Goal: Use online tool/utility: Utilize a website feature to perform a specific function

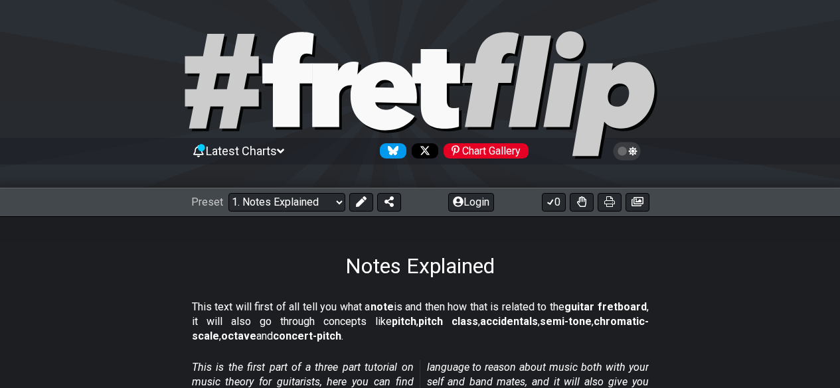
select select "C"
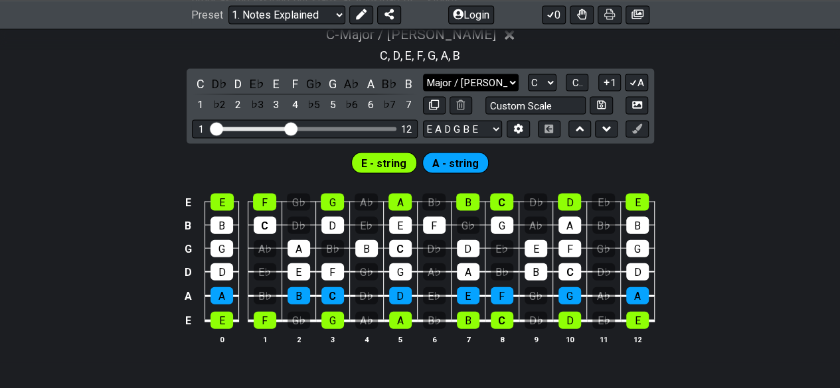
click at [443, 81] on select "Major / Ionian Custom Scale Minor Pentatonic Major Pentatonic Minor Blues Major…" at bounding box center [471, 83] width 96 height 18
click at [423, 74] on select "Major / Ionian Custom Scale Minor Pentatonic Major Pentatonic Minor Blues Major…" at bounding box center [471, 83] width 96 height 18
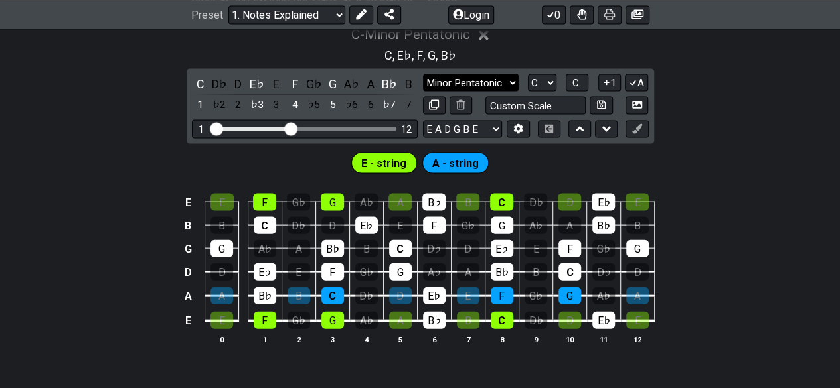
click at [459, 78] on select "Major / Ionian Custom Scale Minor Pentatonic Major Pentatonic Minor Blues Major…" at bounding box center [471, 83] width 96 height 18
click at [423, 74] on select "Major / Ionian Custom Scale Minor Pentatonic Major Pentatonic Minor Blues Major…" at bounding box center [471, 83] width 96 height 18
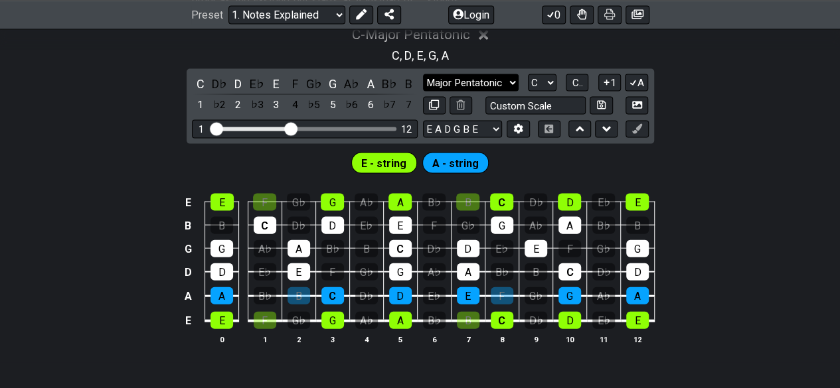
click at [453, 74] on select "Major / Ionian Custom Scale Minor Pentatonic Major Pentatonic Minor Blues Major…" at bounding box center [471, 83] width 96 height 18
click at [423, 74] on select "Major / Ionian Custom Scale Minor Pentatonic Major Pentatonic Minor Blues Major…" at bounding box center [471, 83] width 96 height 18
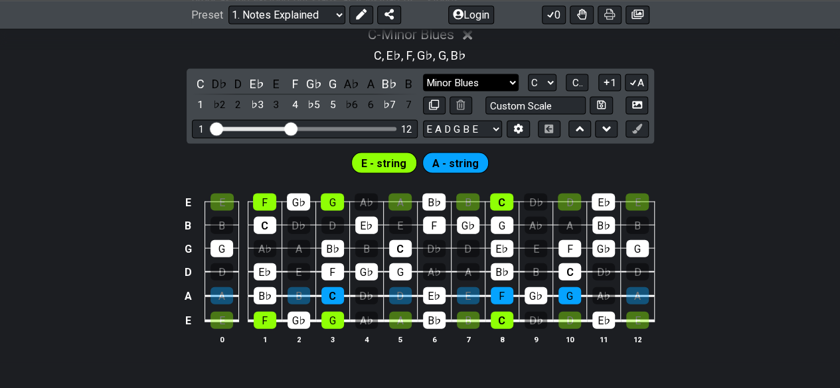
click at [474, 81] on select "Major / Ionian Custom Scale Minor Pentatonic Major Pentatonic Minor Blues Major…" at bounding box center [471, 83] width 96 height 18
click at [423, 74] on select "Major / Ionian Custom Scale Minor Pentatonic Major Pentatonic Minor Blues Major…" at bounding box center [471, 83] width 96 height 18
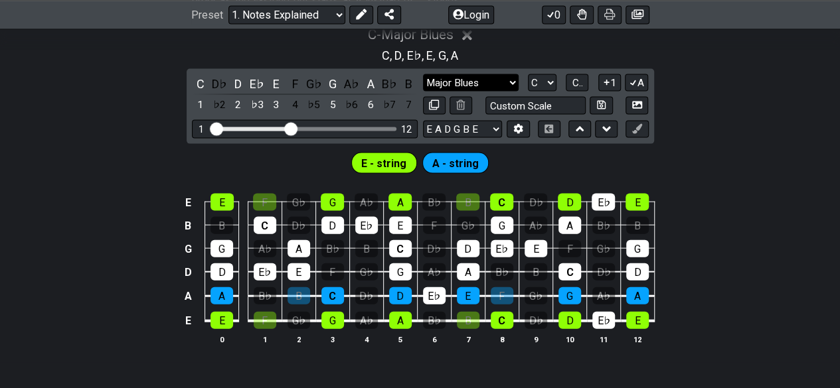
click at [469, 83] on select "Major / Ionian Custom Scale Minor Pentatonic Major Pentatonic Minor Blues Major…" at bounding box center [471, 83] width 96 height 18
click at [423, 74] on select "Major / Ionian Custom Scale Minor Pentatonic Major Pentatonic Minor Blues Major…" at bounding box center [471, 83] width 96 height 18
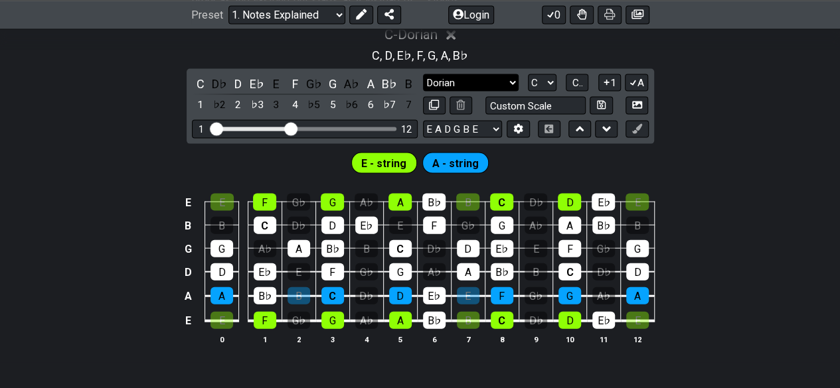
click at [478, 80] on select "Major / Ionian Custom Scale Minor Pentatonic Major Pentatonic Minor Blues Major…" at bounding box center [471, 83] width 96 height 18
click at [423, 74] on select "Major / Ionian Custom Scale Minor Pentatonic Major Pentatonic Minor Blues Major…" at bounding box center [471, 83] width 96 height 18
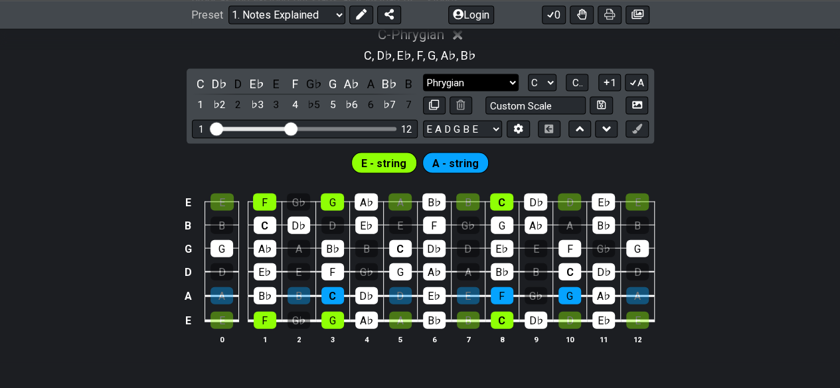
click at [454, 80] on select "Major / Ionian Custom Scale Minor Pentatonic Major Pentatonic Minor Blues Major…" at bounding box center [471, 83] width 96 height 18
select select "Lydian"
click at [423, 74] on select "Major / Ionian Custom Scale Minor Pentatonic Major Pentatonic Minor Blues Major…" at bounding box center [471, 83] width 96 height 18
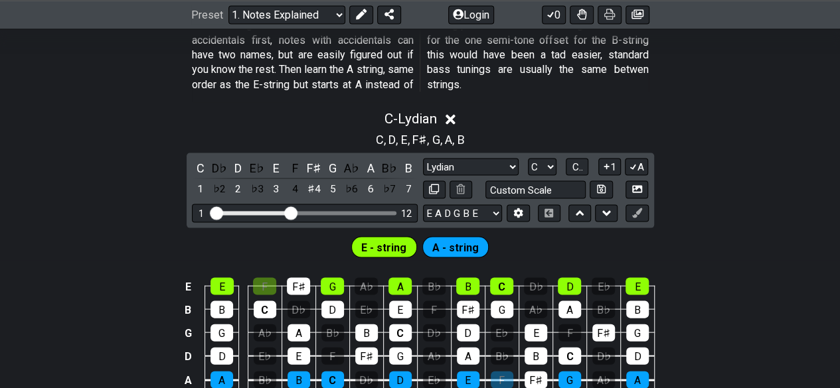
scroll to position [1225, 0]
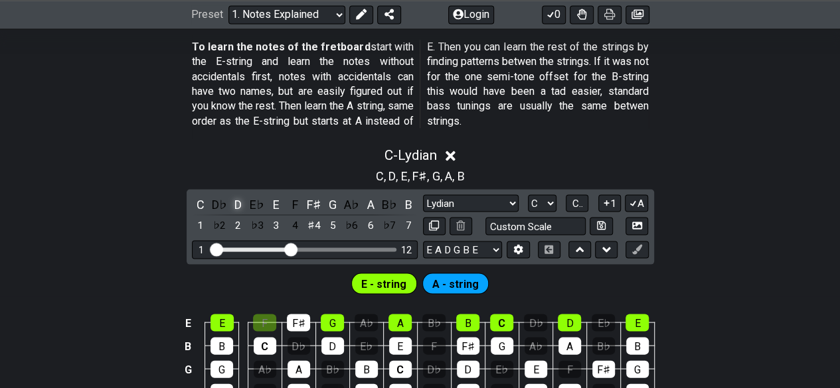
click at [238, 203] on div "D" at bounding box center [238, 204] width 17 height 18
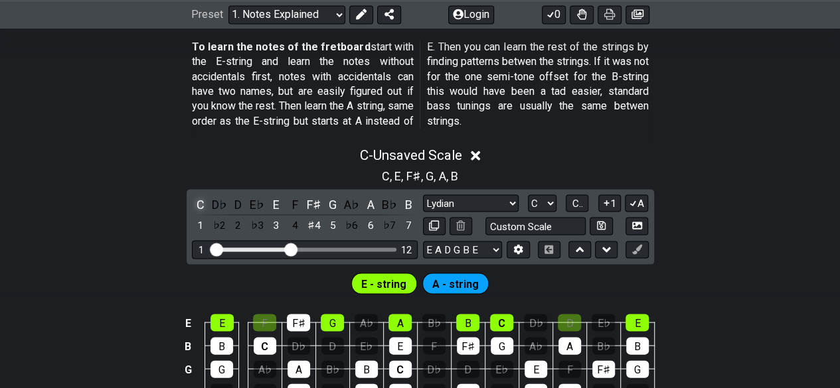
click at [198, 201] on div "C" at bounding box center [200, 204] width 17 height 18
click at [234, 202] on div "D" at bounding box center [238, 204] width 17 height 18
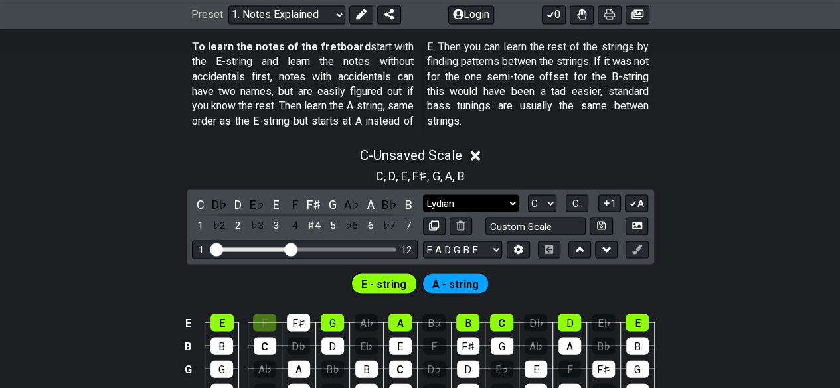
click at [477, 199] on select "Major / Ionian Custom Scale Minor Pentatonic Major Pentatonic Minor Blues Major…" at bounding box center [471, 204] width 96 height 18
click at [423, 195] on select "Major / Ionian Custom Scale Minor Pentatonic Major Pentatonic Minor Blues Major…" at bounding box center [471, 204] width 96 height 18
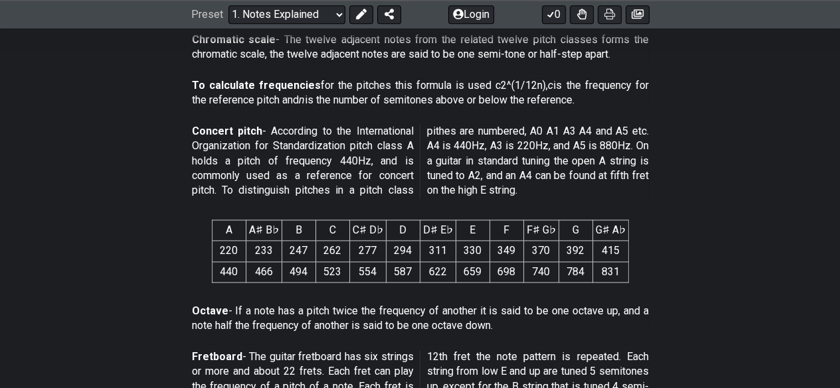
scroll to position [804, 0]
